Goal: Book appointment/travel/reservation

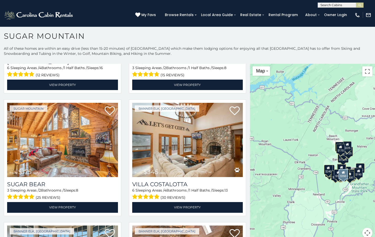
scroll to position [744, 0]
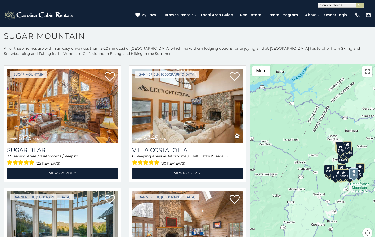
click at [195, 111] on img at bounding box center [187, 106] width 111 height 74
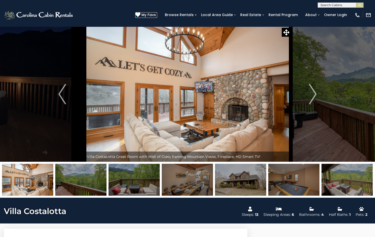
click at [151, 14] on span "My Favs" at bounding box center [148, 14] width 15 height 5
